Goal: Task Accomplishment & Management: Manage account settings

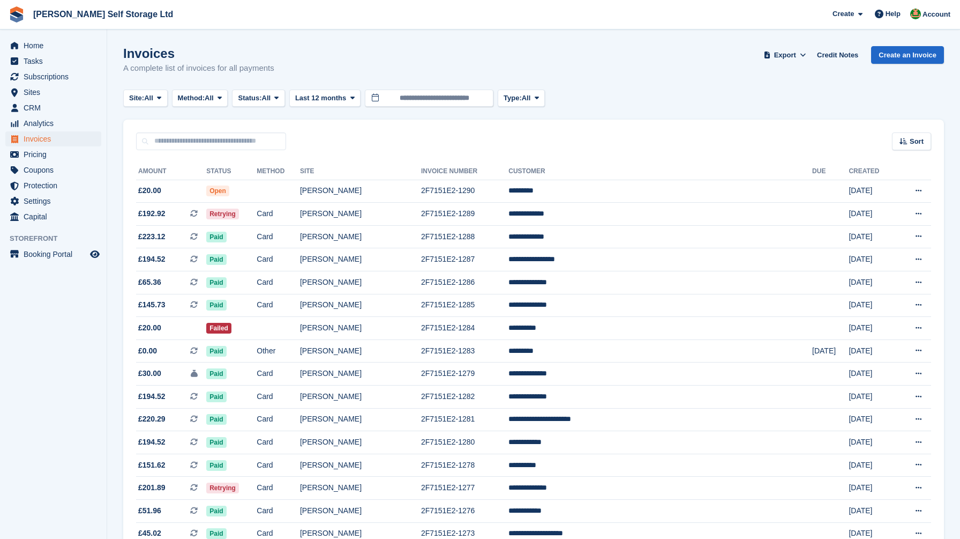
click at [442, 81] on div "Invoices A complete list of invoices for all payments Export Export Invoices Ex…" at bounding box center [533, 66] width 821 height 41
click at [45, 49] on span "Home" at bounding box center [56, 45] width 64 height 15
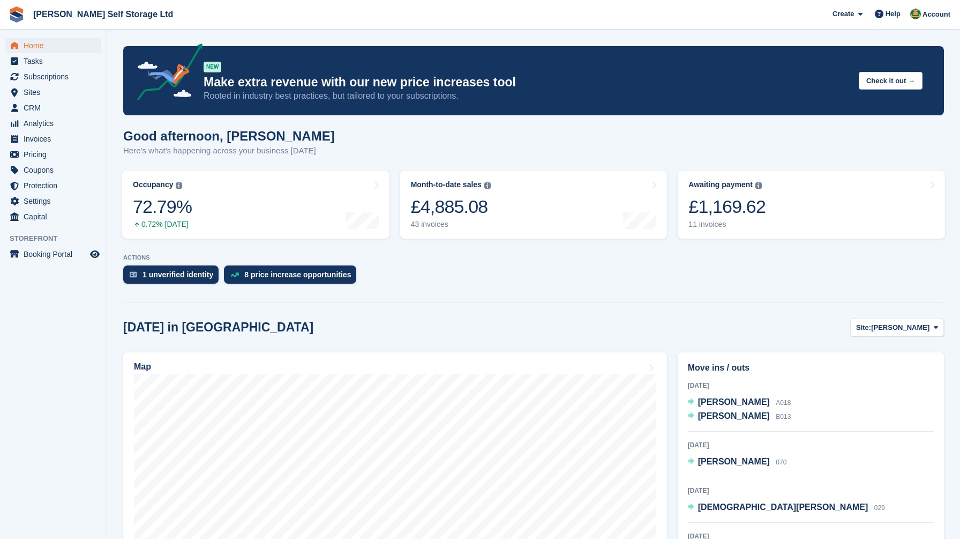
click at [604, 151] on div "Good afternoon, Joshua Here's what's happening across your business today" at bounding box center [533, 149] width 821 height 41
click at [66, 81] on span "Subscriptions" at bounding box center [56, 76] width 64 height 15
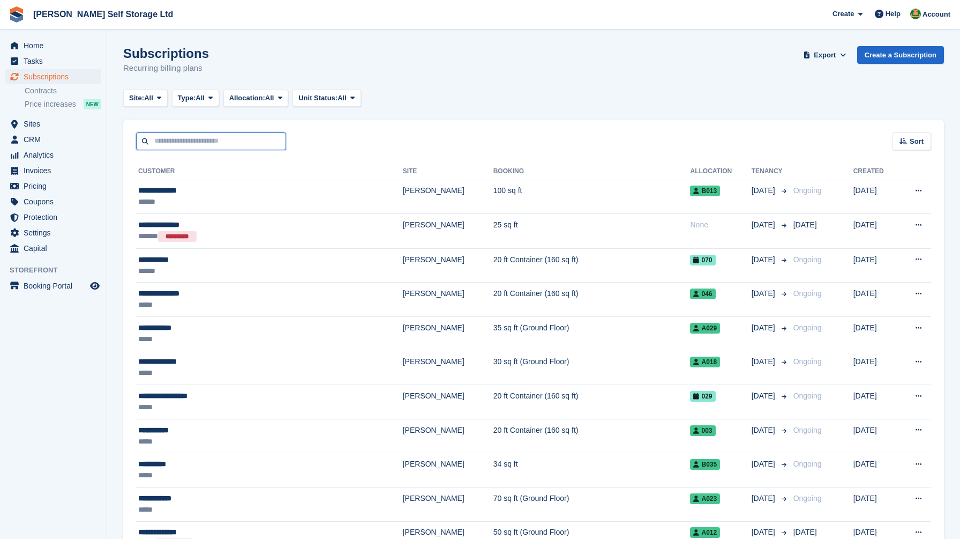
click at [221, 139] on input "text" at bounding box center [211, 141] width 150 height 18
type input "*****"
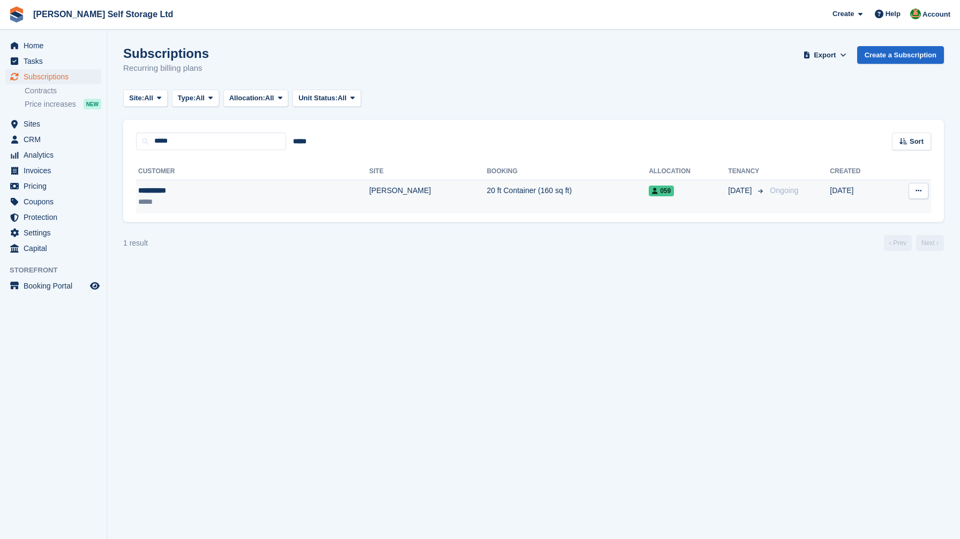
click at [250, 189] on div "**********" at bounding box center [198, 190] width 120 height 11
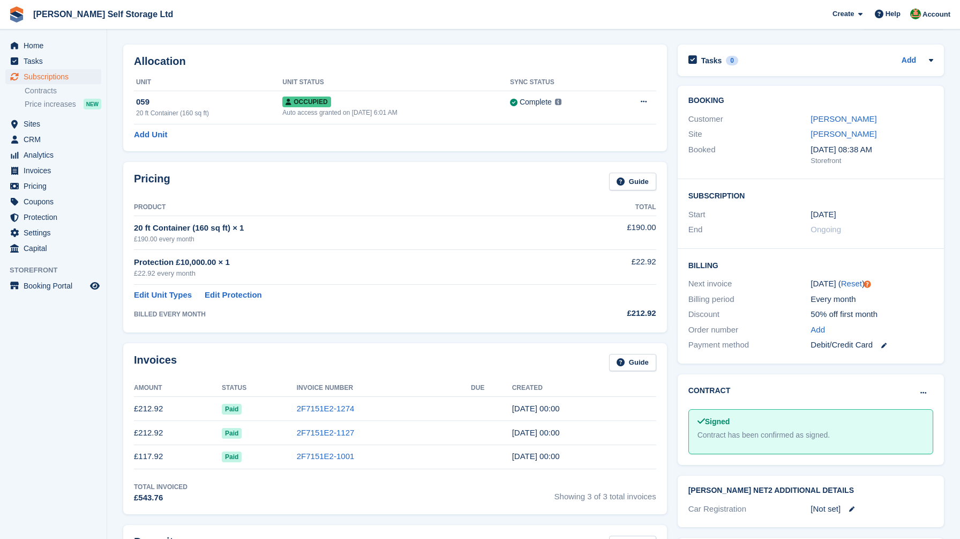
scroll to position [57, 0]
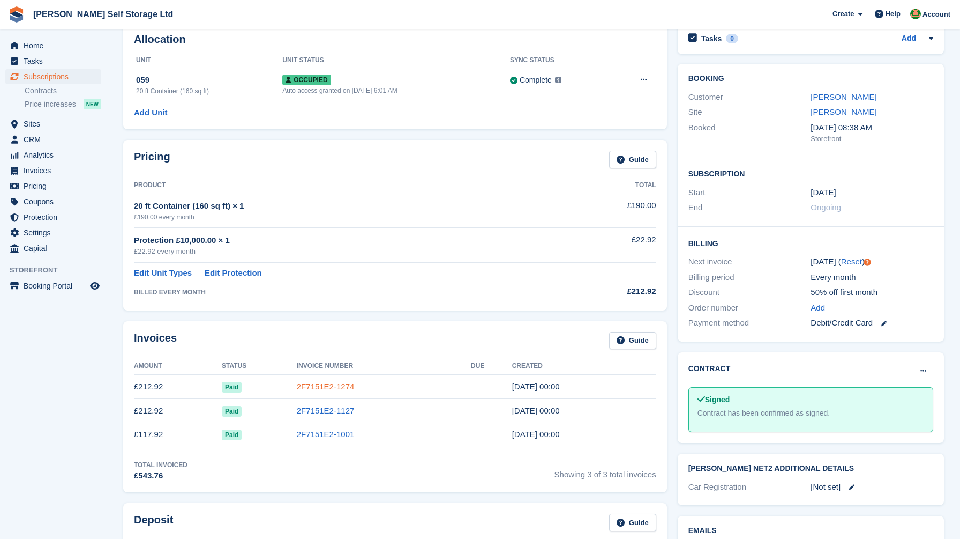
click at [335, 386] on link "2F7151E2-1274" at bounding box center [326, 386] width 58 height 9
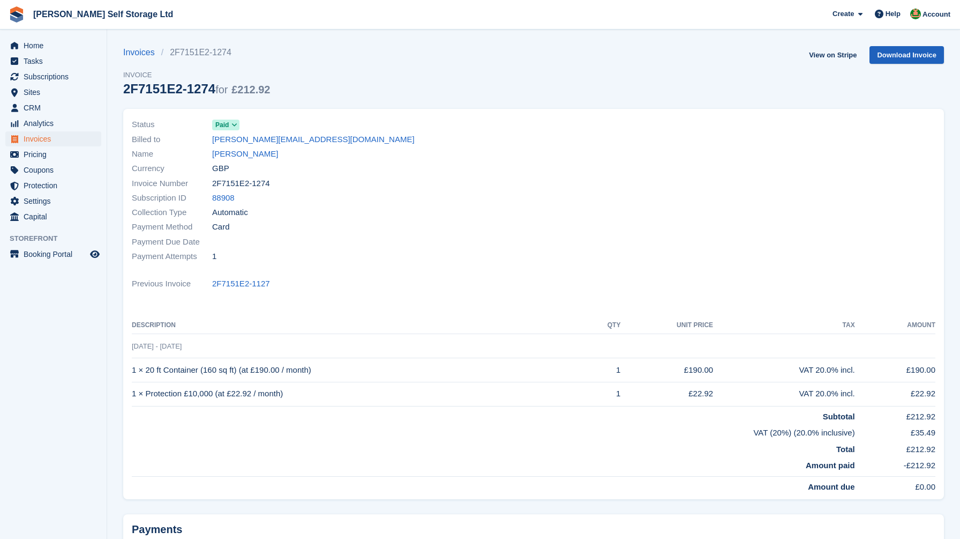
click at [914, 51] on link "Download Invoice" at bounding box center [907, 55] width 74 height 18
click at [92, 18] on link "[PERSON_NAME] Self Storage Ltd" at bounding box center [103, 14] width 148 height 18
